Goal: Complete application form: Complete application form

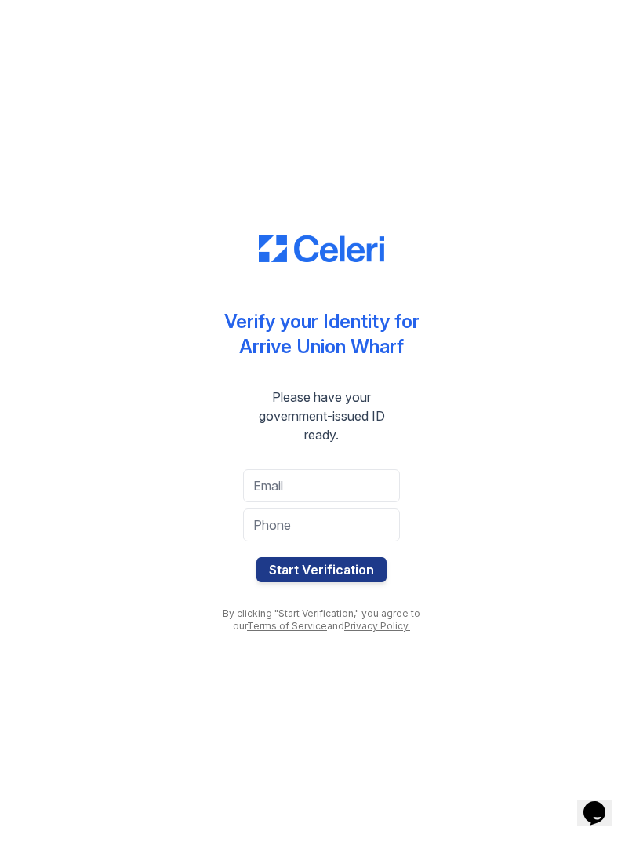
click at [620, 439] on div "Verify your Identity for Arrive Union Wharf Please have your government-issued …" at bounding box center [321, 421] width 643 height 842
click at [348, 484] on input "email" at bounding box center [321, 485] width 157 height 33
type input "hodginscal@gmail.com"
click at [385, 526] on input "tel" at bounding box center [321, 524] width 157 height 33
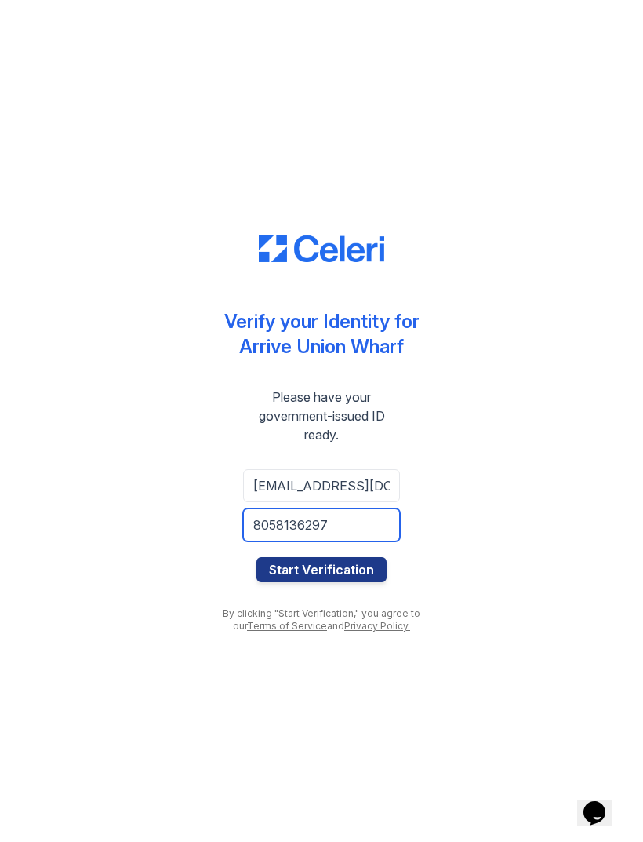
type input "8058136297"
click at [353, 559] on button "Start Verification" at bounding box center [322, 569] width 130 height 25
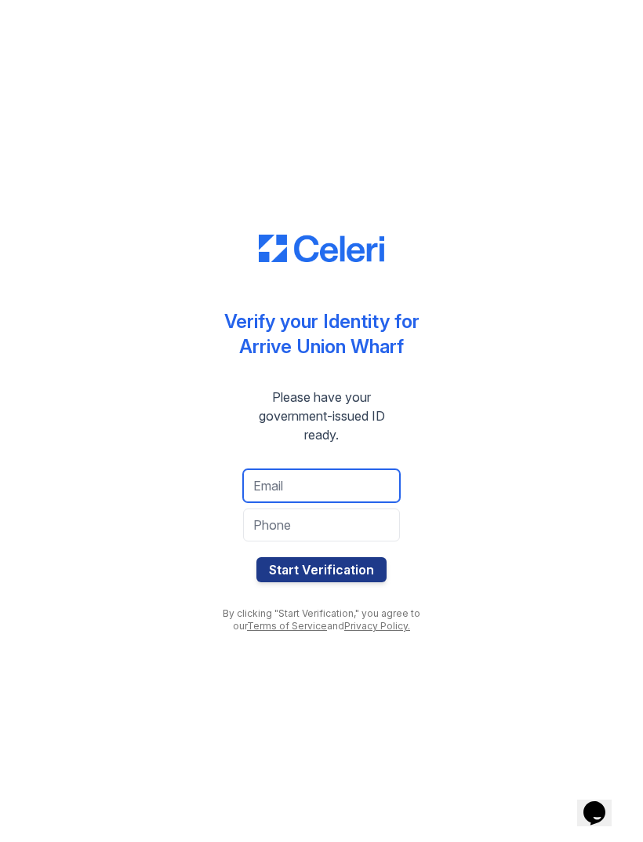
click at [354, 488] on input "email" at bounding box center [321, 485] width 157 height 33
type input "lexiknipprath@gmail.com"
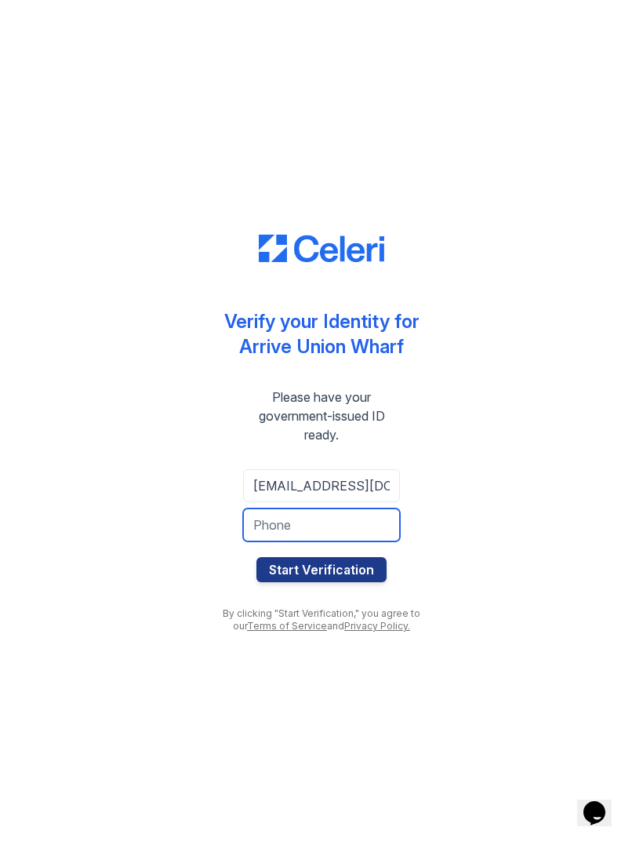
click at [365, 517] on input "tel" at bounding box center [321, 524] width 157 height 33
type input "3105696269"
click at [345, 557] on button "Start Verification" at bounding box center [322, 569] width 130 height 25
click at [348, 563] on button "Start Verification" at bounding box center [322, 569] width 130 height 25
